Goal: Transaction & Acquisition: Purchase product/service

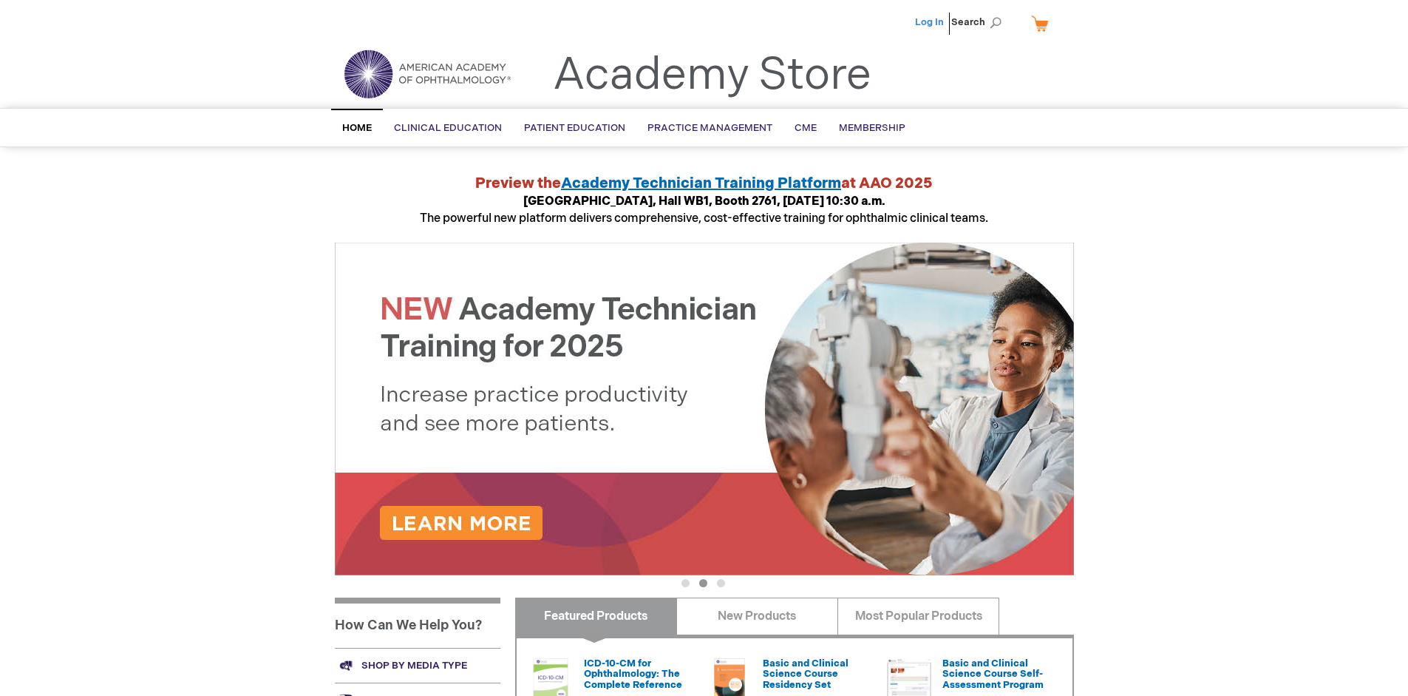
click at [931, 22] on link "Log In" at bounding box center [929, 22] width 29 height 12
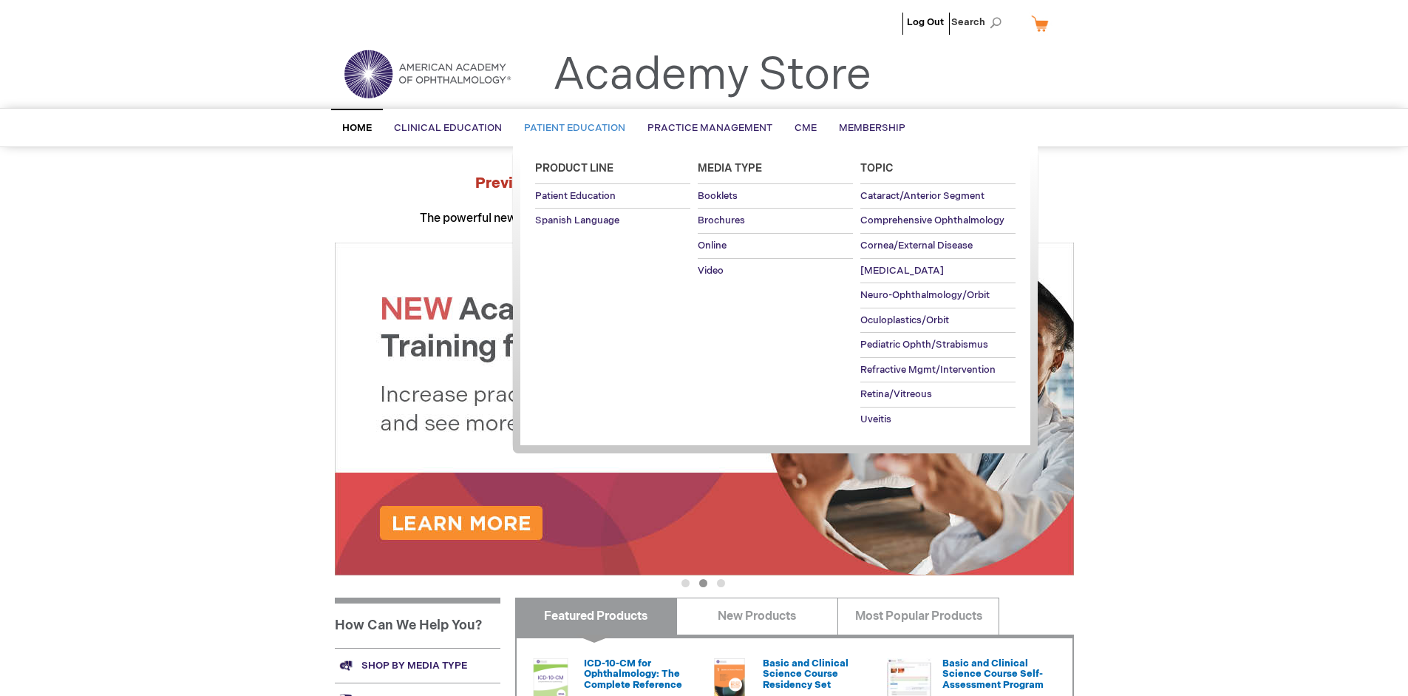
click at [571, 128] on span "Patient Education" at bounding box center [574, 128] width 101 height 12
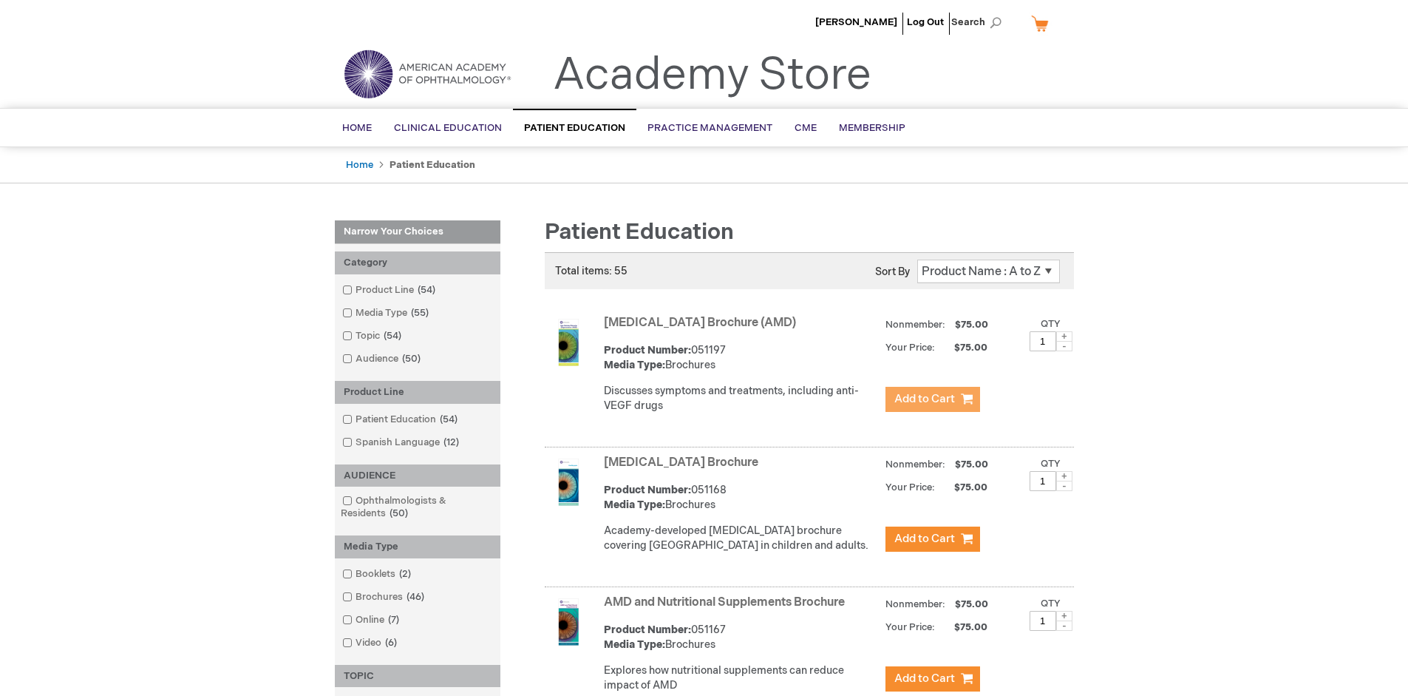
click at [932, 399] on span "Add to Cart" at bounding box center [925, 399] width 61 height 14
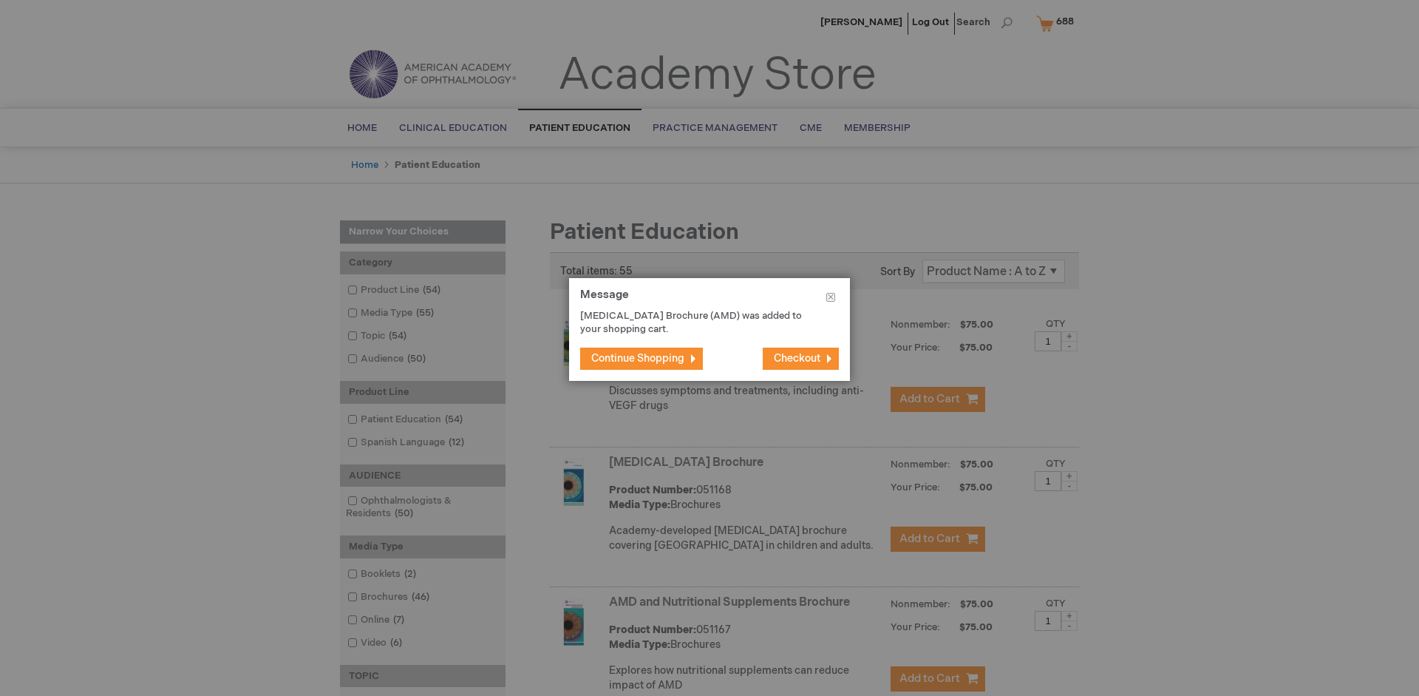
click at [638, 358] on span "Continue Shopping" at bounding box center [637, 358] width 93 height 13
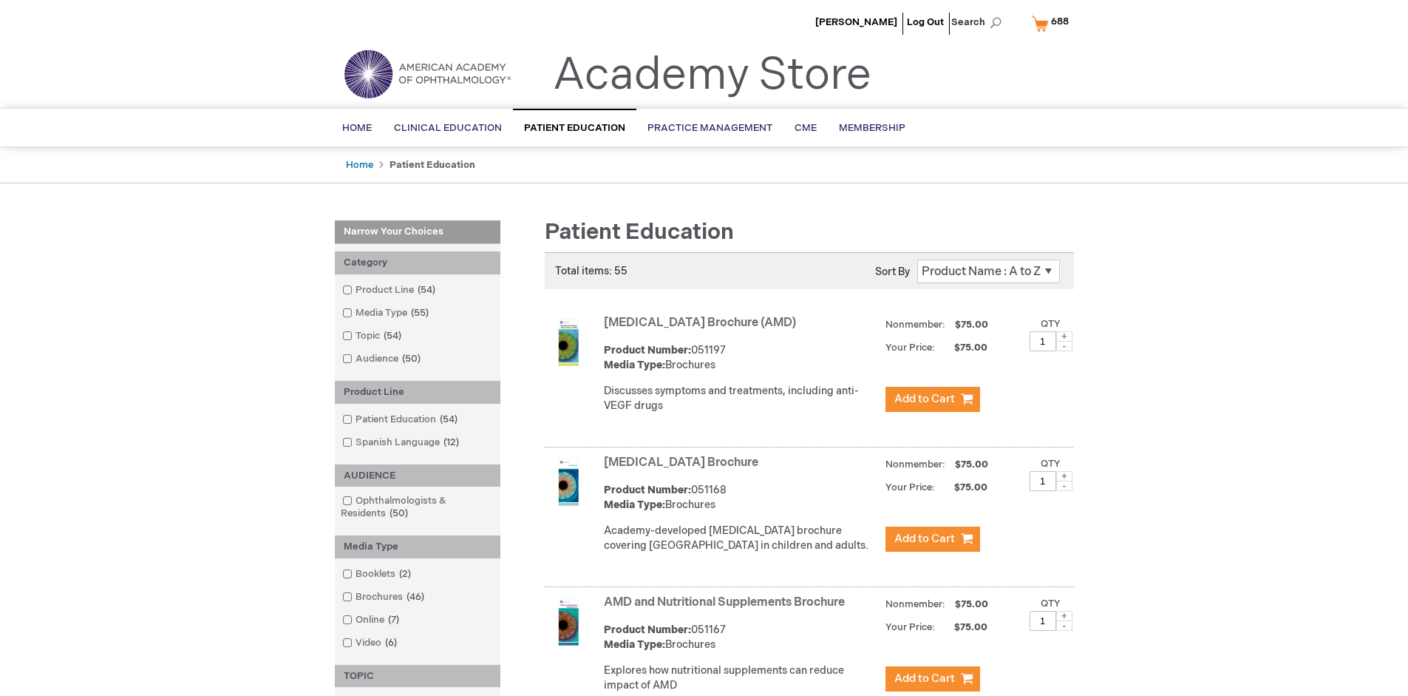
click at [727, 609] on link "AMD and Nutritional Supplements Brochure" at bounding box center [724, 602] width 241 height 14
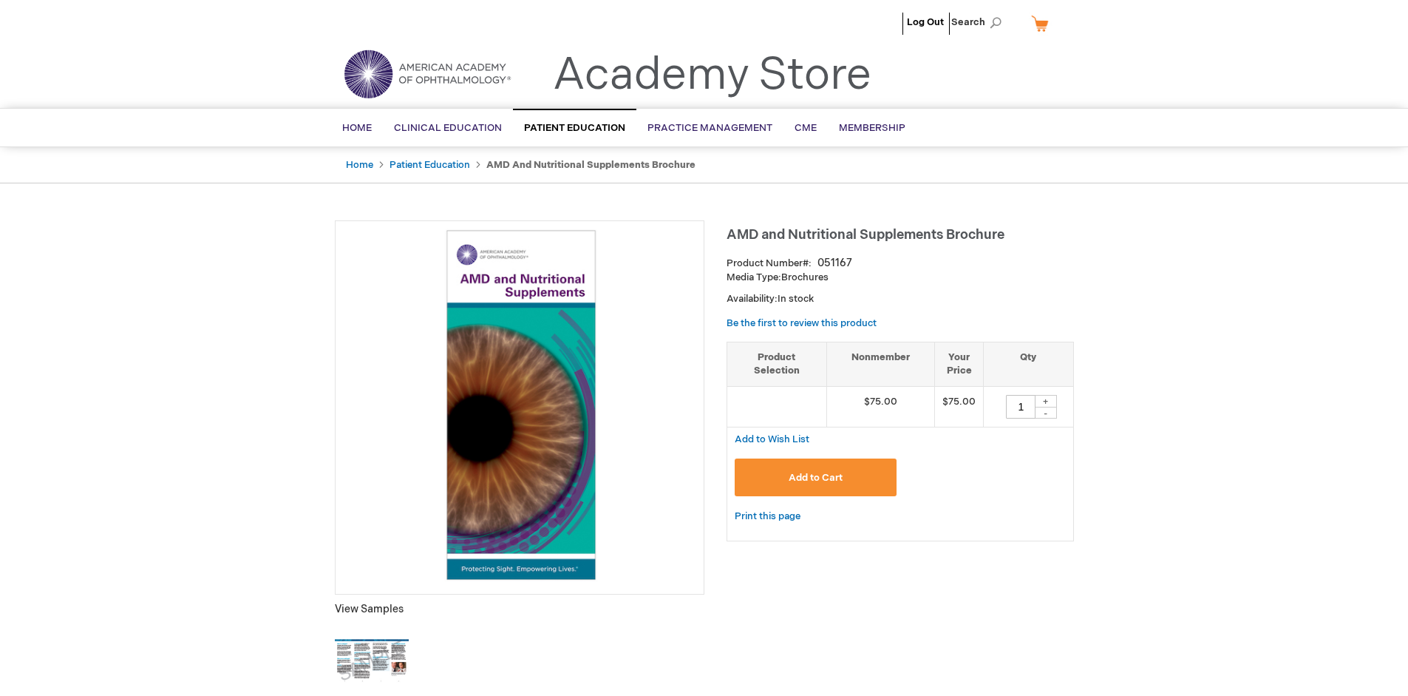
type input "1"
click at [815, 477] on span "Add to Cart" at bounding box center [816, 478] width 54 height 12
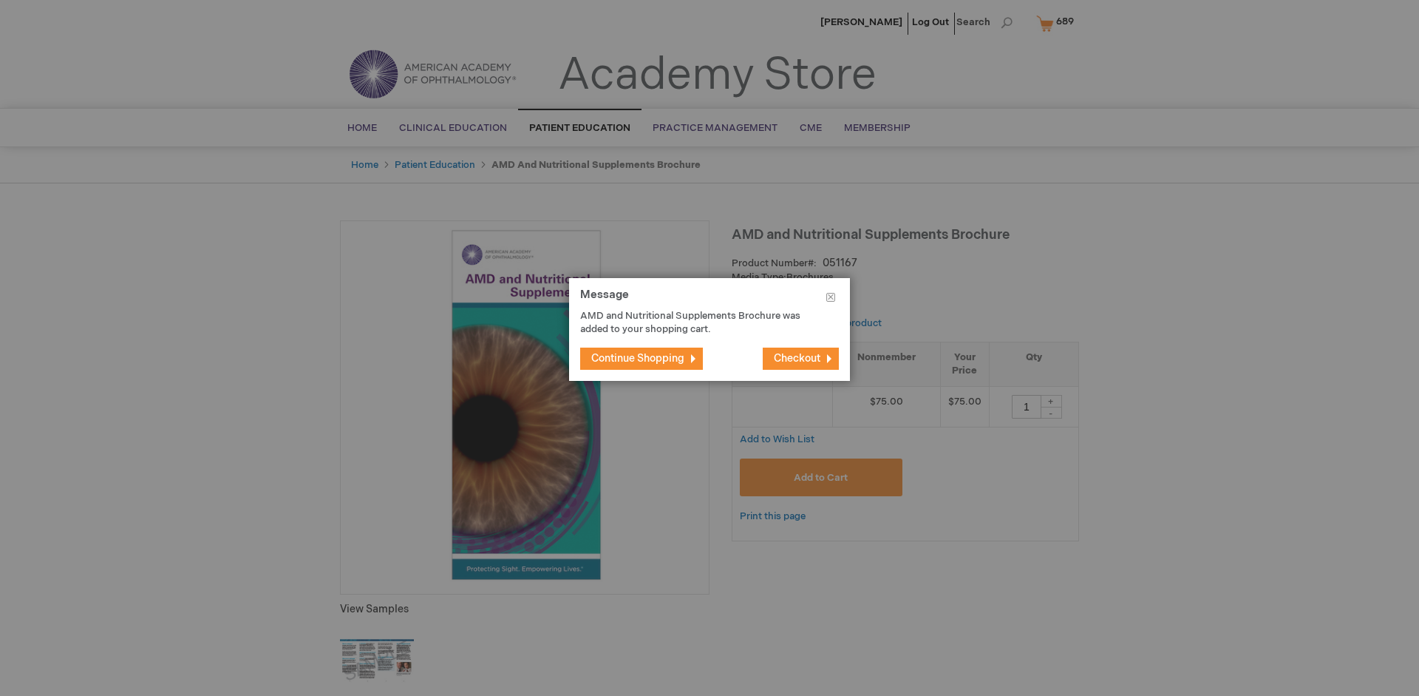
click at [638, 358] on span "Continue Shopping" at bounding box center [637, 358] width 93 height 13
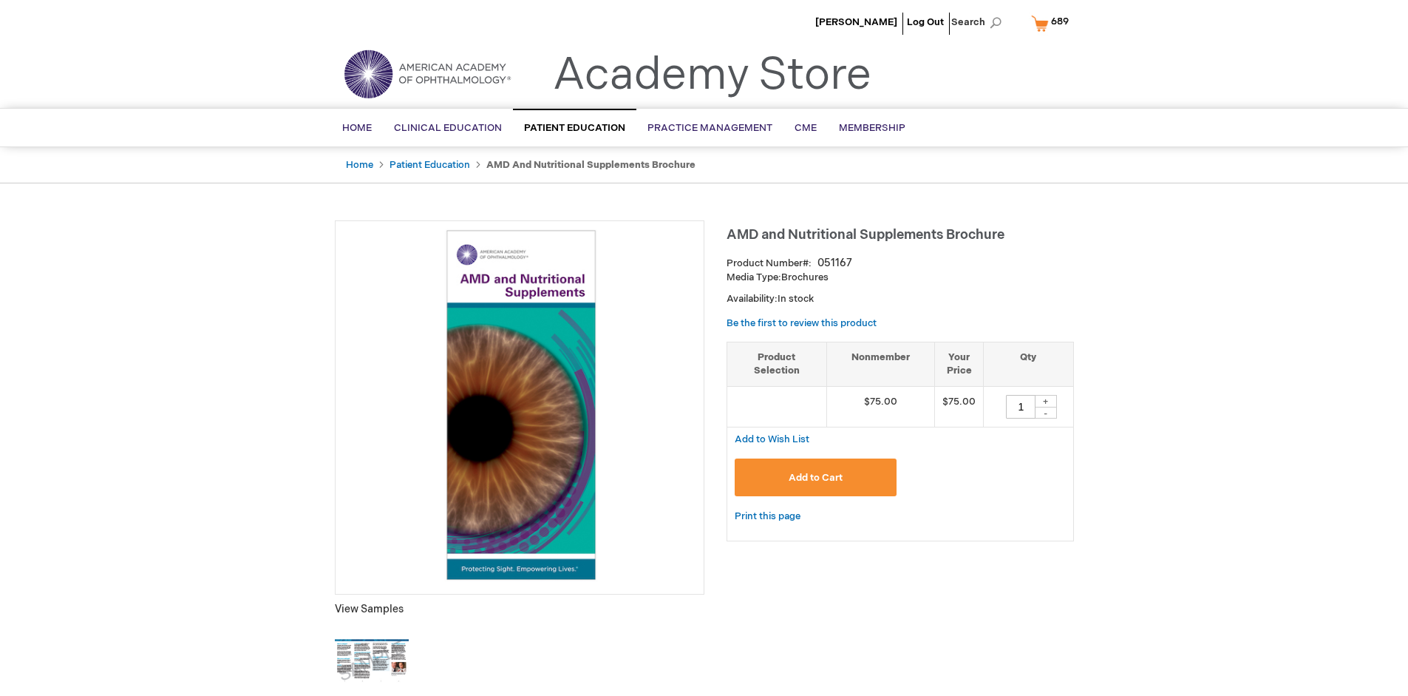
click at [1053, 23] on span "689" at bounding box center [1060, 22] width 18 height 12
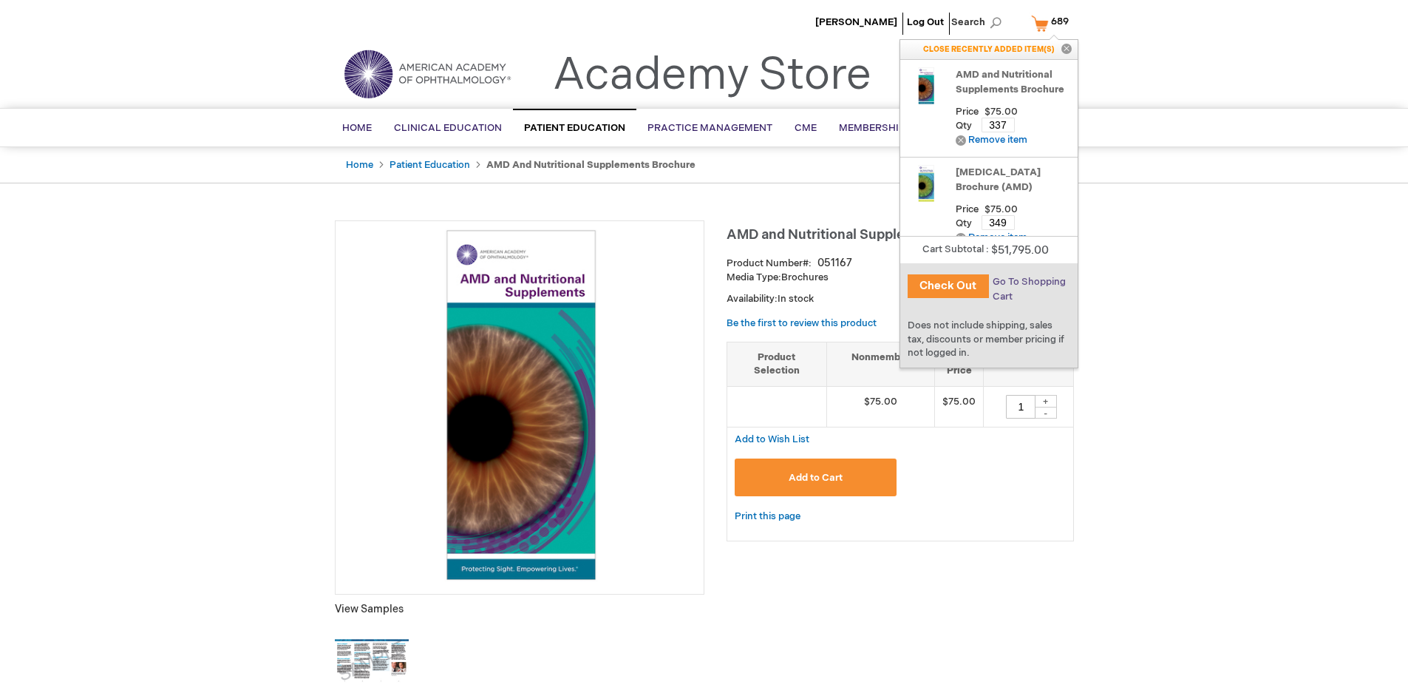
click at [1028, 282] on span "Go To Shopping Cart" at bounding box center [1029, 289] width 73 height 27
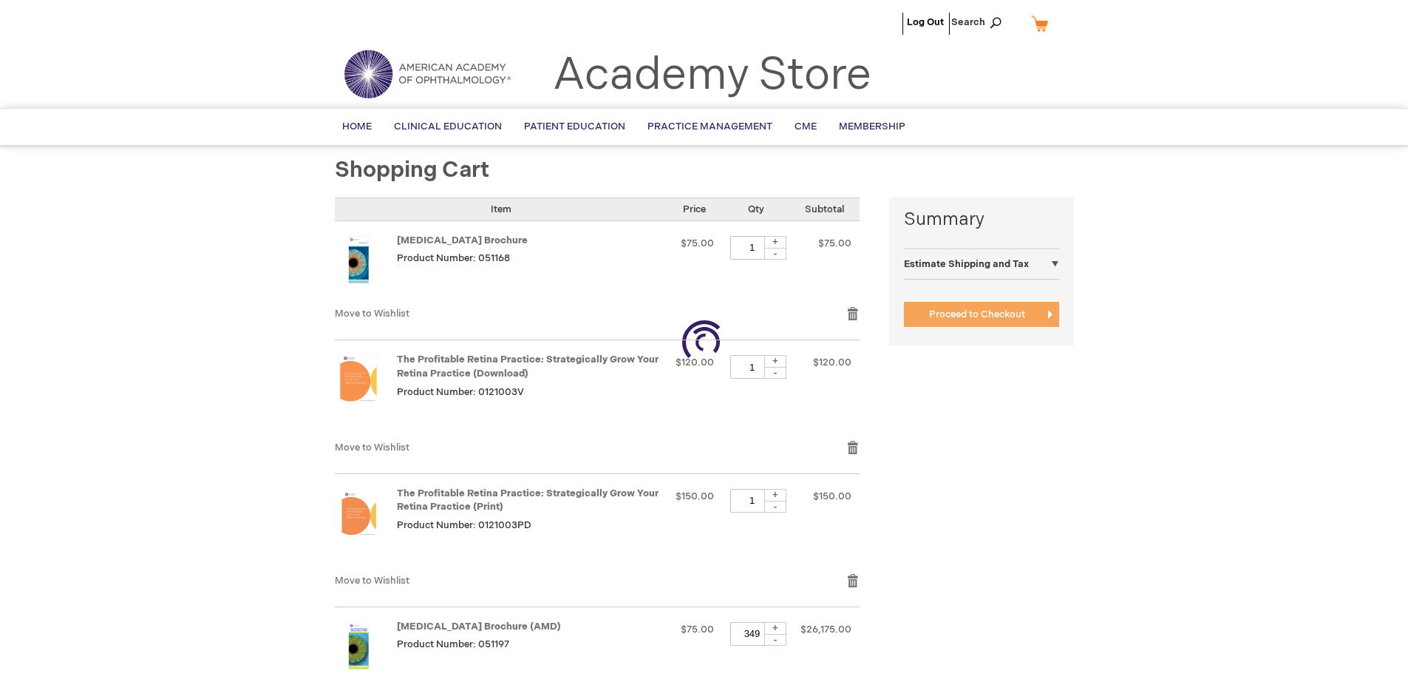
click at [977, 314] on span "Proceed to Checkout" at bounding box center [977, 314] width 96 height 12
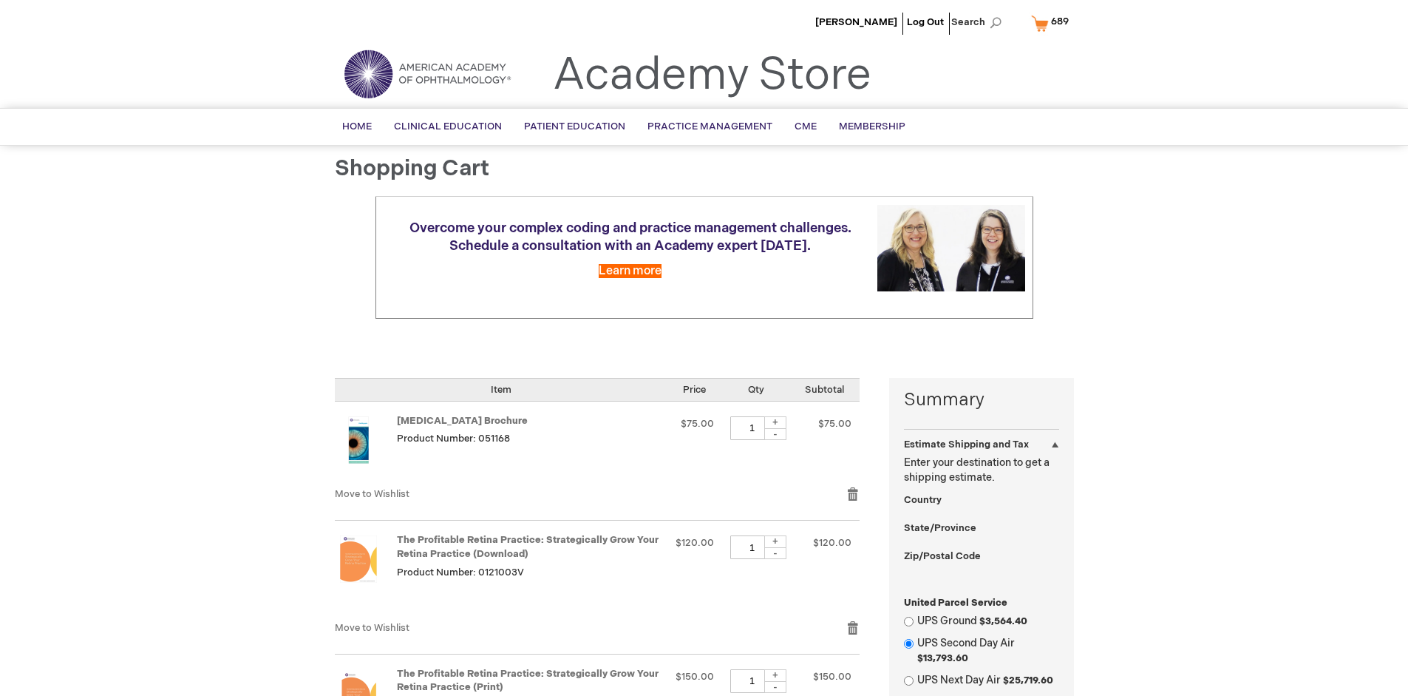
select select "US"
select select "41"
